Goal: Task Accomplishment & Management: Manage account settings

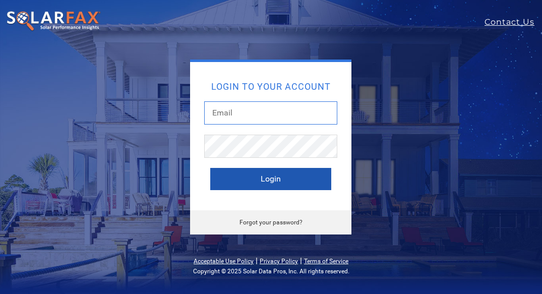
type input "[EMAIL_ADDRESS][DOMAIN_NAME]"
click at [226, 184] on button "Login" at bounding box center [270, 179] width 121 height 22
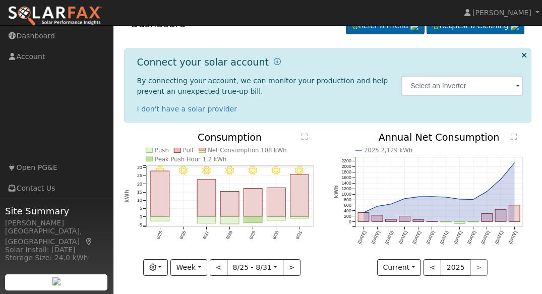
scroll to position [22, 0]
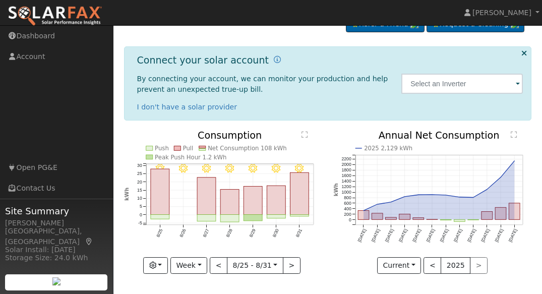
click at [518, 85] on span at bounding box center [518, 85] width 4 height 12
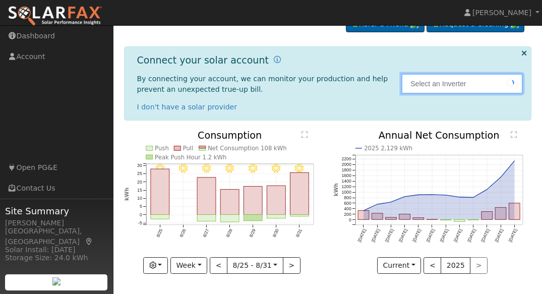
click at [486, 86] on input "text" at bounding box center [461, 84] width 121 height 20
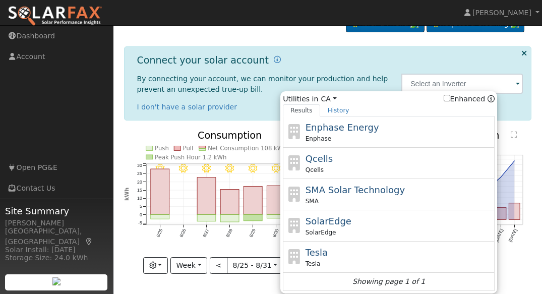
click at [55, 118] on ul "Navigation Dashboard Account Links Open PG&E Contact Us" at bounding box center [56, 173] width 113 height 294
